Goal: Task Accomplishment & Management: Use online tool/utility

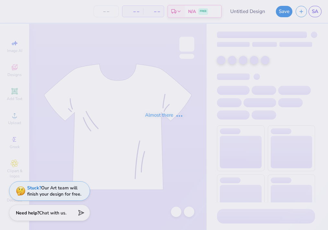
type input "Pennant ucsd"
type input "50"
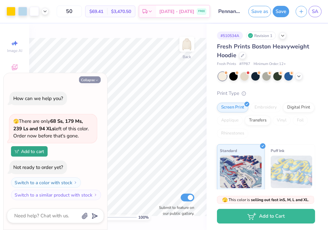
click at [94, 81] on button "Collapse" at bounding box center [90, 79] width 22 height 7
type textarea "x"
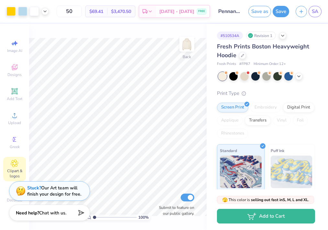
click at [15, 171] on span "Clipart & logos" at bounding box center [14, 173] width 23 height 10
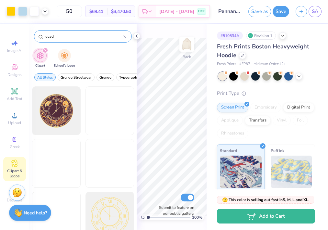
type input "ucsd"
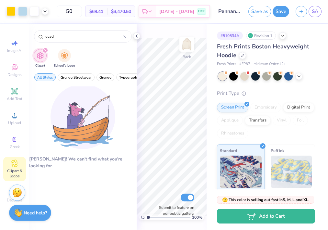
click at [44, 48] on div "filter for Clipart" at bounding box center [45, 50] width 6 height 6
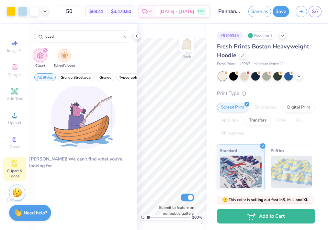
click at [61, 55] on img "filter for School's Logo" at bounding box center [64, 55] width 7 height 7
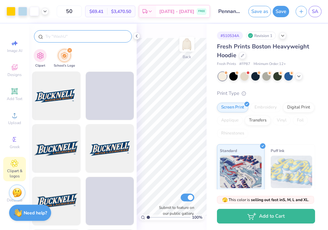
click at [76, 39] on input "text" at bounding box center [86, 36] width 83 height 6
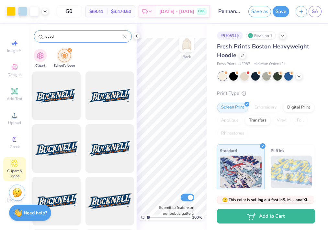
type input "ucsd"
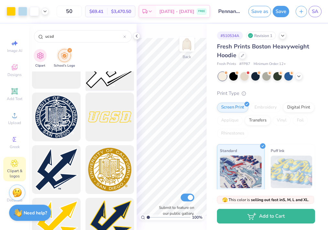
scroll to position [1139, 0]
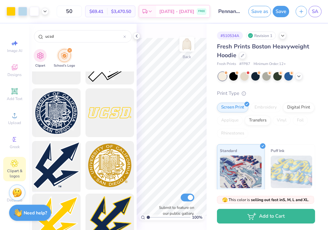
click at [65, 158] on div at bounding box center [56, 164] width 53 height 53
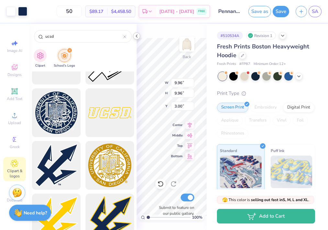
click at [137, 38] on icon at bounding box center [136, 35] width 5 height 5
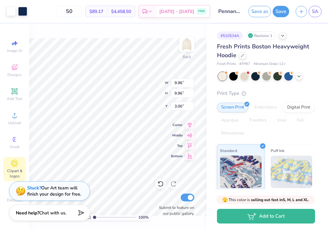
type input "2.31"
type input "8.75"
type input "1.77"
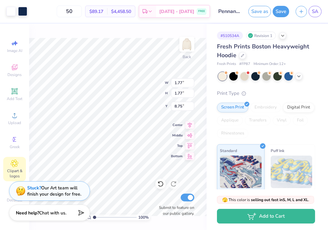
type input "9.40"
type input "4.98"
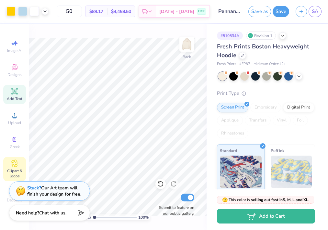
click at [13, 92] on icon at bounding box center [14, 91] width 5 height 5
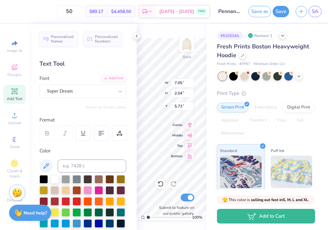
scroll to position [0, 1]
type textarea "San Diego, CA"
click at [102, 93] on div "Super Dream" at bounding box center [80, 91] width 68 height 10
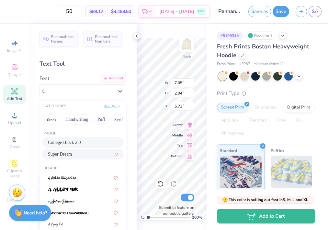
click at [74, 140] on span "College Block 2.0" at bounding box center [64, 142] width 33 height 7
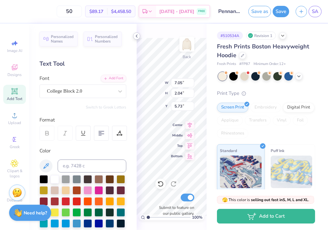
drag, startPoint x: 136, startPoint y: 35, endPoint x: 136, endPoint y: 47, distance: 12.3
click at [136, 35] on icon at bounding box center [136, 35] width 5 height 5
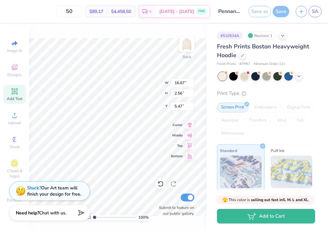
type input "16.67"
type input "2.56"
type input "5.47"
type input "8.20"
type input "1.26"
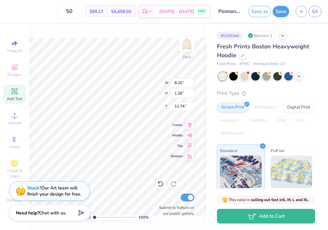
type input "10.78"
type input "4.99"
type input "0.77"
type input "4.96"
type input "2.18"
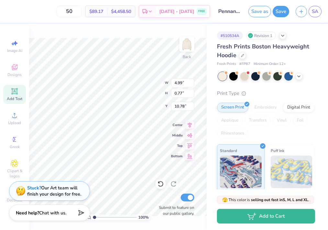
type input "10.09"
type input "4.85"
type input "1.95"
type input "10.28"
click at [17, 94] on icon at bounding box center [15, 91] width 8 height 8
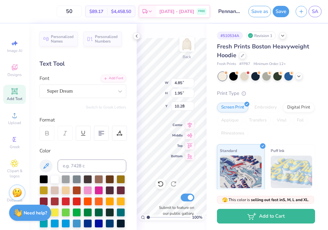
type input "7.05"
type input "2.04"
type input "5.73"
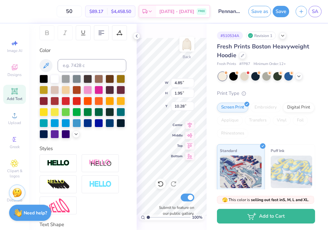
scroll to position [101, 0]
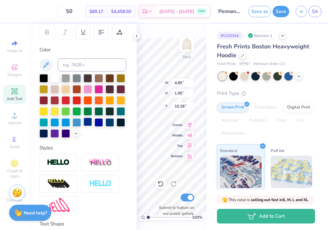
click at [90, 122] on div at bounding box center [88, 121] width 8 height 8
click at [138, 36] on icon at bounding box center [136, 35] width 5 height 5
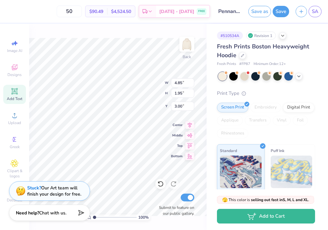
type input "3.00"
type input "4.97"
type input "1.32"
type input "3.31"
type input "3.05"
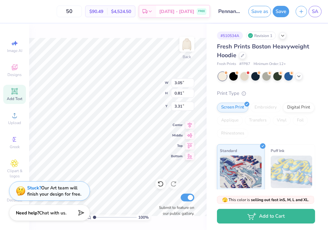
type input "0.82"
type input "3.30"
click at [138, 83] on div "100 % Back W 3.05 3.05 " H 0.82 0.82 " Y 3.30 3.30 " Center Middle Top Bottom S…" at bounding box center [118, 127] width 178 height 206
type input "3.05"
type input "0.82"
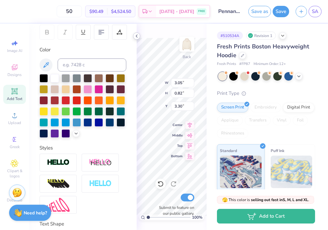
click at [136, 37] on icon at bounding box center [136, 35] width 5 height 5
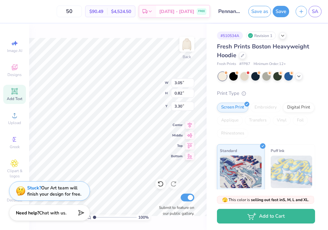
type input "3.74"
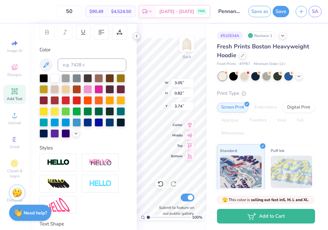
click at [137, 36] on icon at bounding box center [136, 35] width 5 height 5
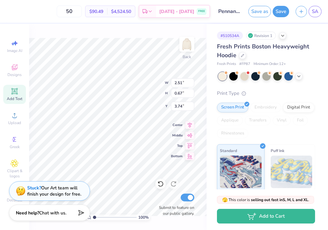
type input "2.51"
type input "0.67"
type input "3.91"
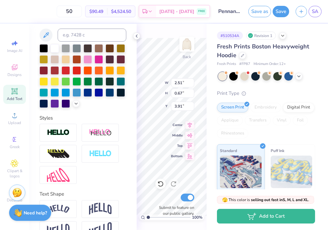
scroll to position [147, 0]
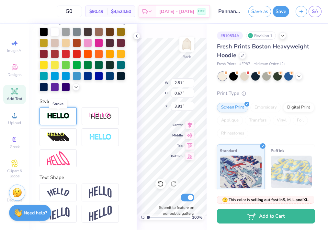
click at [68, 115] on img at bounding box center [58, 115] width 23 height 7
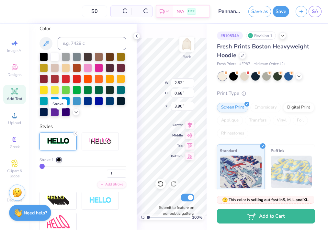
type input "2.52"
type input "0.68"
type input "3.90"
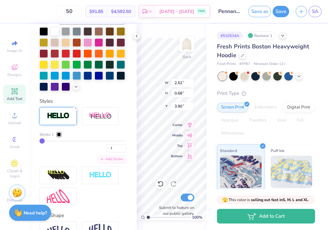
click at [60, 134] on div at bounding box center [59, 134] width 4 height 4
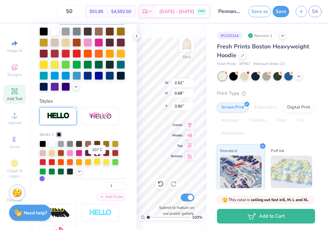
click at [98, 161] on div at bounding box center [97, 161] width 6 height 6
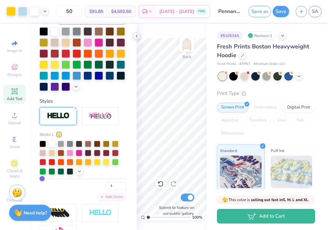
click at [137, 35] on icon at bounding box center [136, 35] width 5 height 5
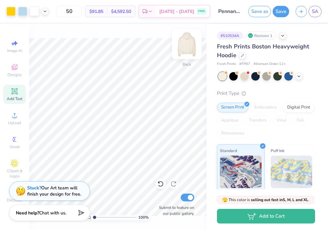
click at [189, 50] on img at bounding box center [187, 44] width 26 height 26
click at [191, 51] on img at bounding box center [187, 44] width 26 height 26
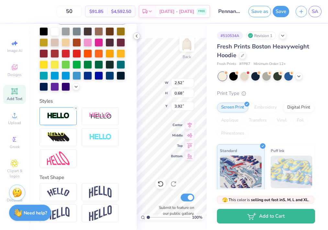
click at [137, 36] on icon at bounding box center [136, 35] width 5 height 5
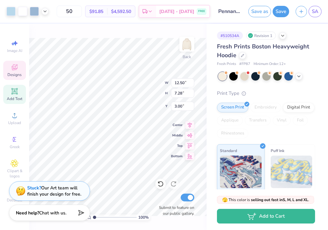
type input "12.50"
type input "7.28"
type input "4.60"
click at [161, 183] on icon at bounding box center [161, 183] width 6 height 6
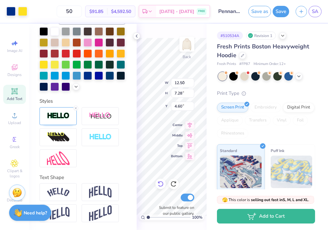
type input "2.52"
type input "0.68"
type input "10.28"
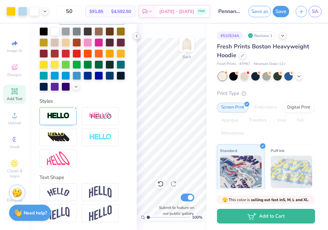
click at [139, 34] on icon at bounding box center [136, 35] width 5 height 5
type input "12.32"
click at [138, 37] on icon at bounding box center [136, 35] width 5 height 5
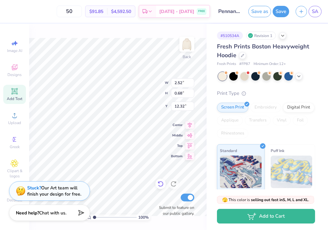
scroll to position [0, 0]
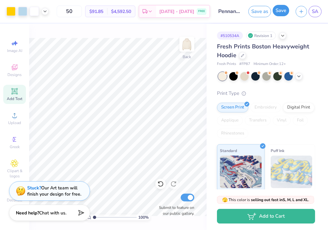
click at [284, 13] on button "Save" at bounding box center [281, 10] width 17 height 11
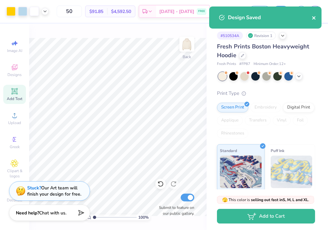
click at [314, 18] on icon "close" at bounding box center [314, 17] width 3 height 3
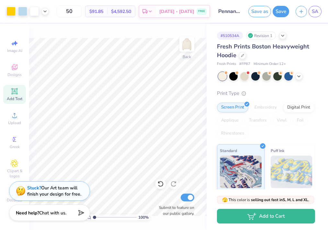
click at [320, 8] on div "Design Saved" at bounding box center [265, 6] width 115 height 3
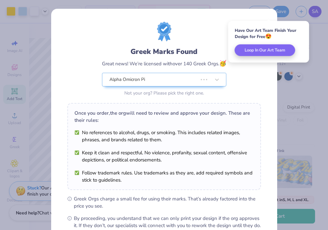
click at [320, 13] on div "Greek Marks Found Great news! We’re licensed with over 140 Greek Orgs. 🥳 Alpha …" at bounding box center [164, 115] width 328 height 230
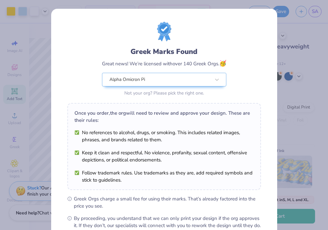
scroll to position [74, 0]
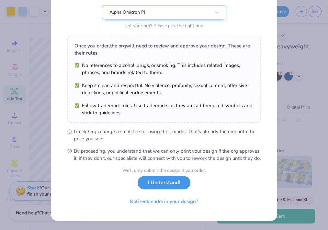
click at [156, 187] on button "I Understand!" at bounding box center [164, 182] width 53 height 13
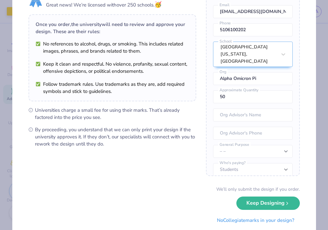
scroll to position [53, 0]
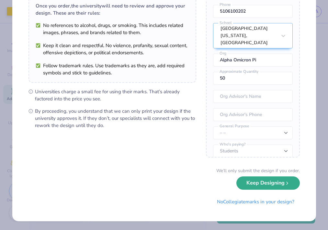
click at [286, 183] on icon "submit" at bounding box center [287, 182] width 5 height 5
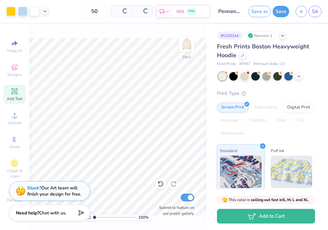
scroll to position [0, 0]
click at [315, 16] on link "SA" at bounding box center [315, 11] width 13 height 11
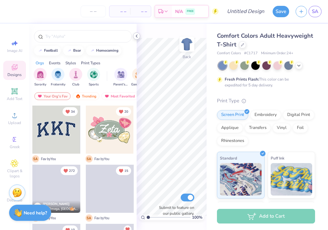
click at [136, 34] on icon at bounding box center [136, 35] width 5 height 5
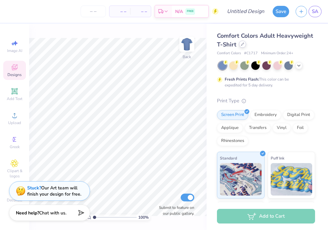
click at [242, 46] on div at bounding box center [242, 44] width 7 height 7
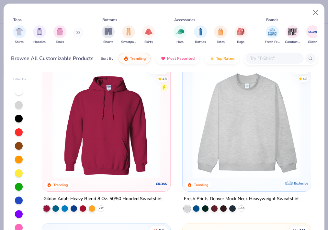
scroll to position [9, 0]
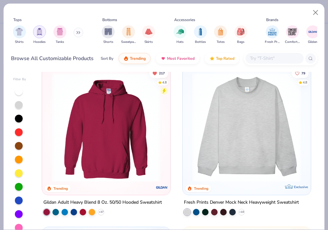
click at [37, 37] on div "filter for Hoodies" at bounding box center [39, 31] width 13 height 13
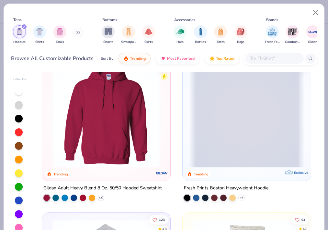
scroll to position [38, 0]
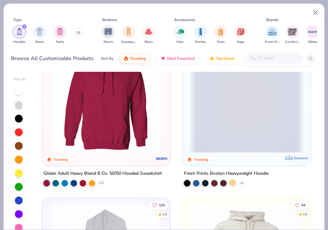
click at [233, 183] on div at bounding box center [233, 182] width 6 height 6
click at [245, 172] on div "Fresh Prints Boston Heavyweight Hoodie" at bounding box center [226, 173] width 85 height 8
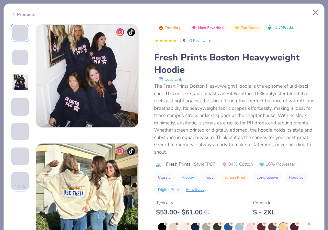
scroll to position [245, 0]
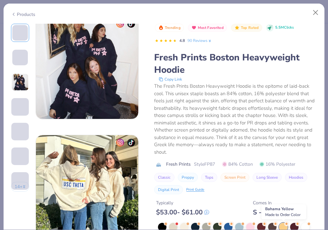
click at [285, 226] on div at bounding box center [283, 226] width 8 height 8
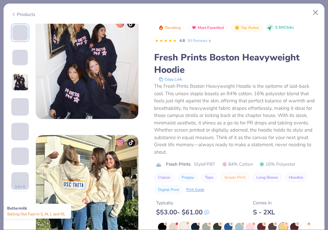
click at [188, 227] on div at bounding box center [184, 226] width 8 height 8
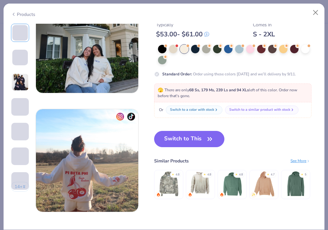
scroll to position [619, 0]
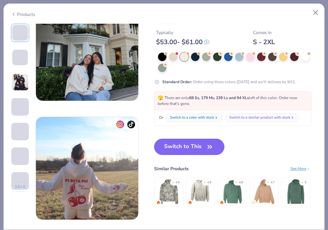
click at [193, 150] on button "Switch to This" at bounding box center [189, 146] width 70 height 16
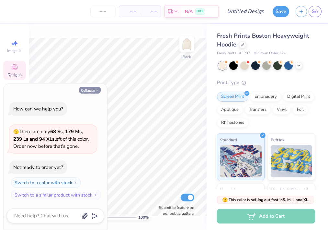
click at [92, 87] on button "Collapse" at bounding box center [90, 90] width 22 height 7
type textarea "x"
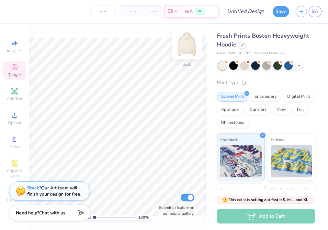
click at [190, 53] on img at bounding box center [187, 44] width 26 height 26
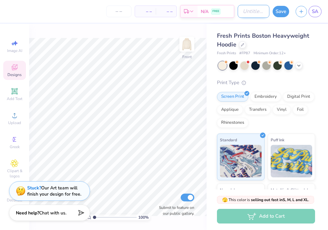
click at [245, 12] on input "Design Title" at bounding box center [254, 11] width 32 height 13
type input "U"
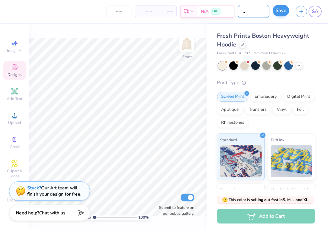
type input "ucsd aoii hoodie"
click at [278, 12] on button "Save" at bounding box center [281, 10] width 17 height 11
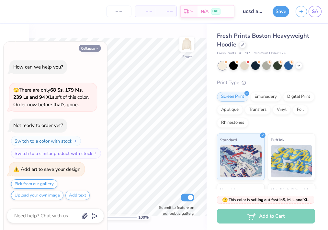
click at [94, 48] on button "Collapse" at bounding box center [90, 48] width 22 height 7
type textarea "x"
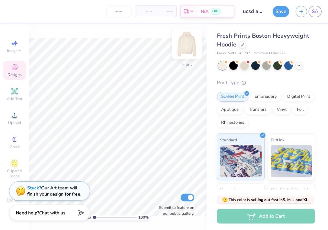
click at [183, 47] on img at bounding box center [187, 44] width 26 height 26
click at [17, 91] on icon at bounding box center [14, 91] width 5 height 5
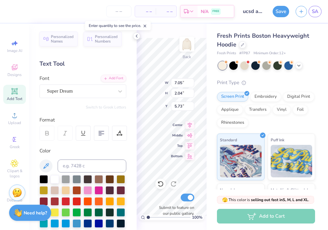
scroll to position [0, 0]
type textarea "Alpha O"
click at [111, 88] on div "Super Dream" at bounding box center [80, 91] width 68 height 10
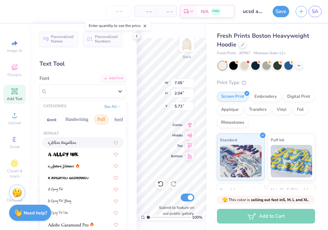
click at [98, 119] on button "Puff" at bounding box center [101, 119] width 15 height 10
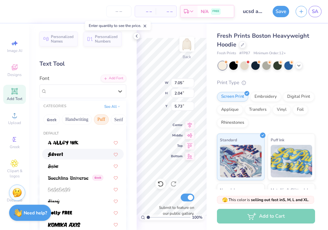
click at [84, 154] on div at bounding box center [83, 153] width 70 height 7
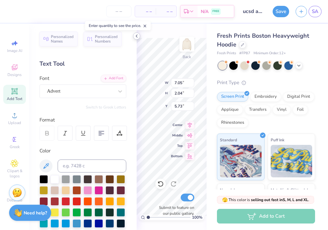
click at [137, 34] on icon at bounding box center [136, 35] width 5 height 5
type input "10.39"
type input "2.79"
type input "5.35"
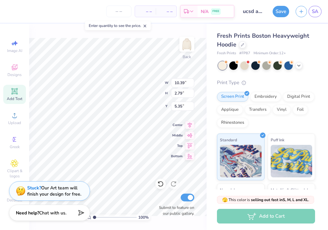
type input "1.74"
type input "0.47"
type input "3.00"
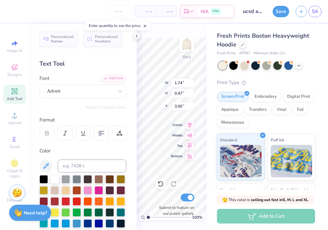
type input "3.40"
click at [138, 36] on icon at bounding box center [136, 35] width 5 height 5
click at [136, 39] on div at bounding box center [136, 35] width 7 height 7
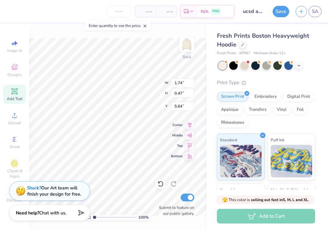
type input "5.21"
click at [279, 17] on div "Save SA" at bounding box center [300, 11] width 55 height 23
click at [278, 13] on button "Save" at bounding box center [281, 10] width 17 height 11
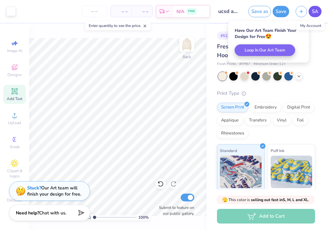
click at [318, 14] on span "SA" at bounding box center [315, 11] width 6 height 7
